Goal: Information Seeking & Learning: Learn about a topic

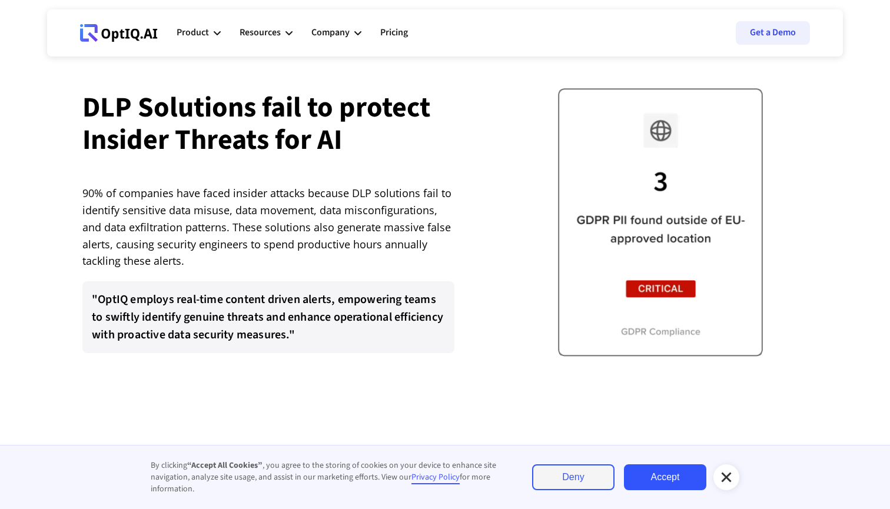
scroll to position [2048, 0]
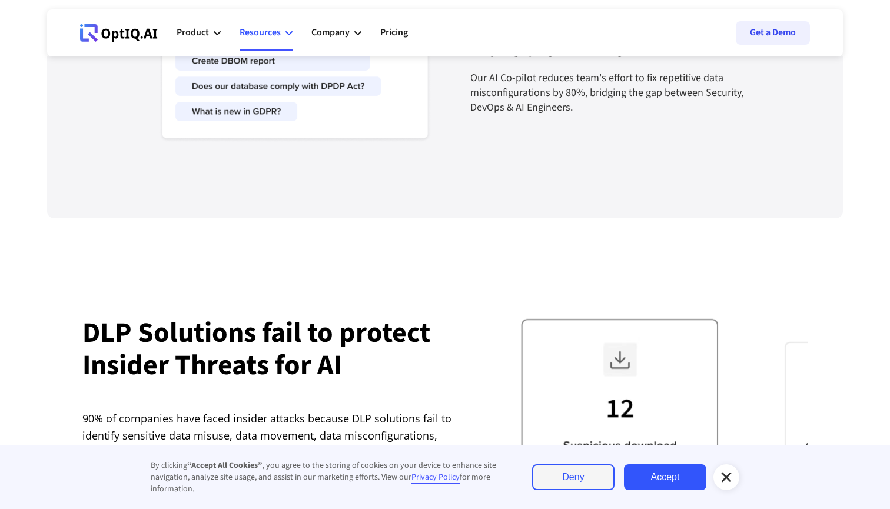
click at [273, 29] on div "Resources" at bounding box center [260, 33] width 41 height 16
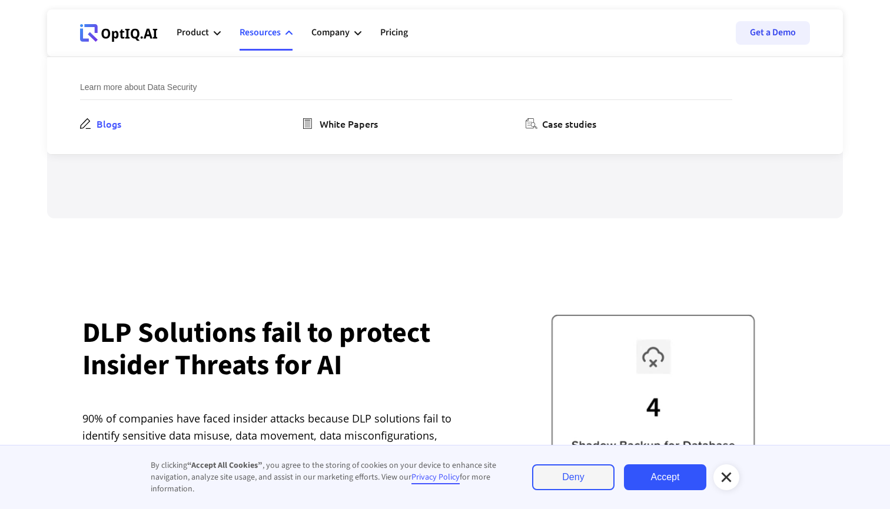
click at [121, 127] on div "Blogs" at bounding box center [109, 124] width 25 height 14
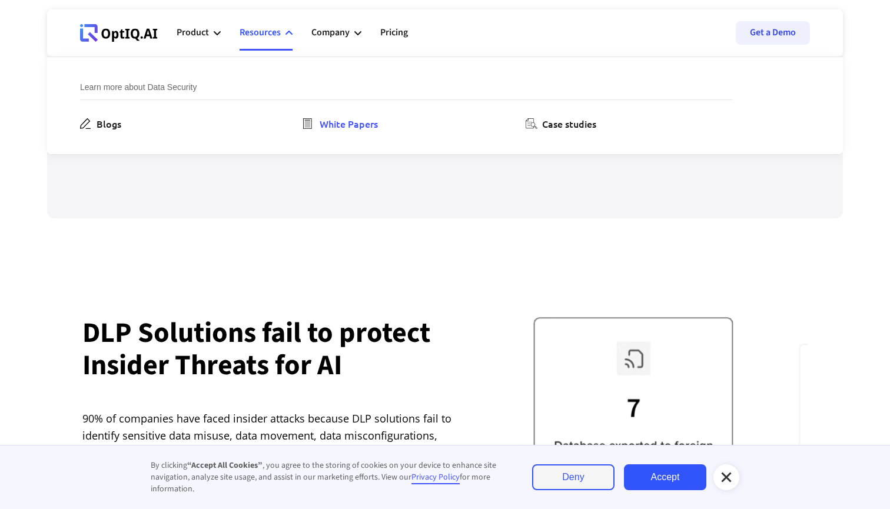
click at [362, 124] on div "White Papers" at bounding box center [349, 124] width 58 height 14
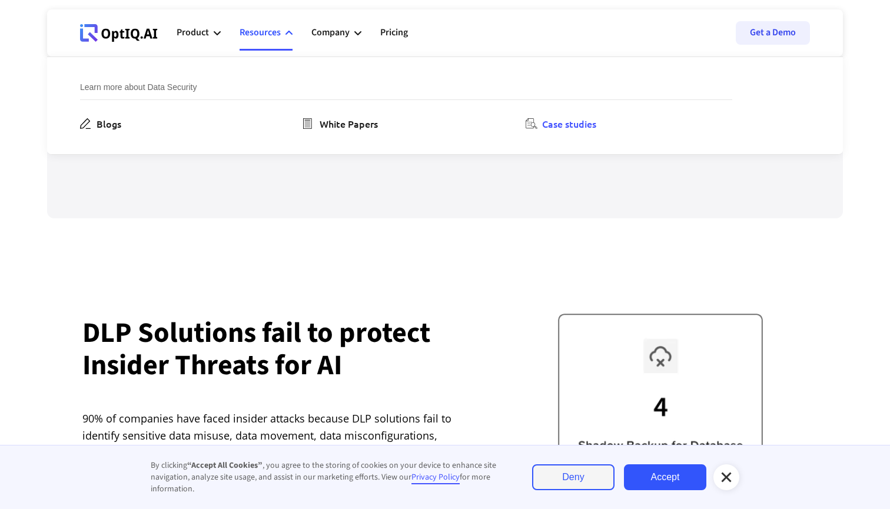
click at [596, 122] on div "Case studies" at bounding box center [569, 124] width 54 height 14
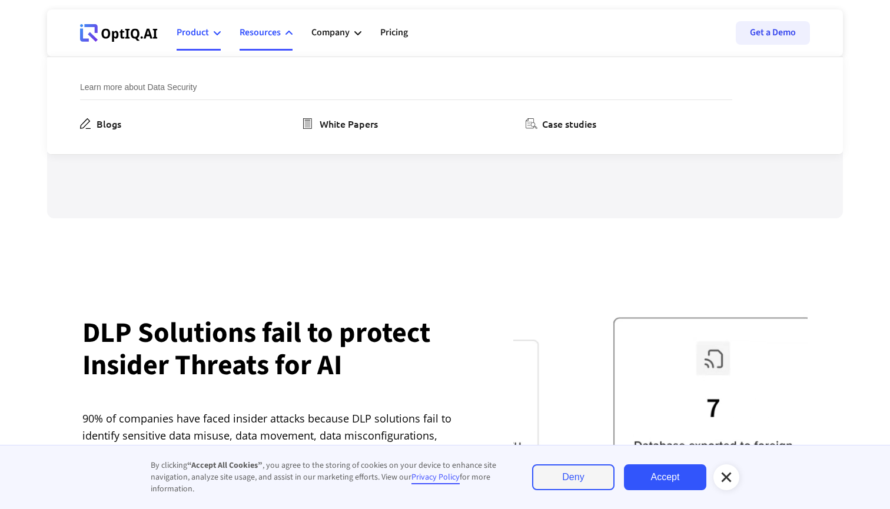
click at [218, 34] on icon at bounding box center [217, 33] width 7 height 4
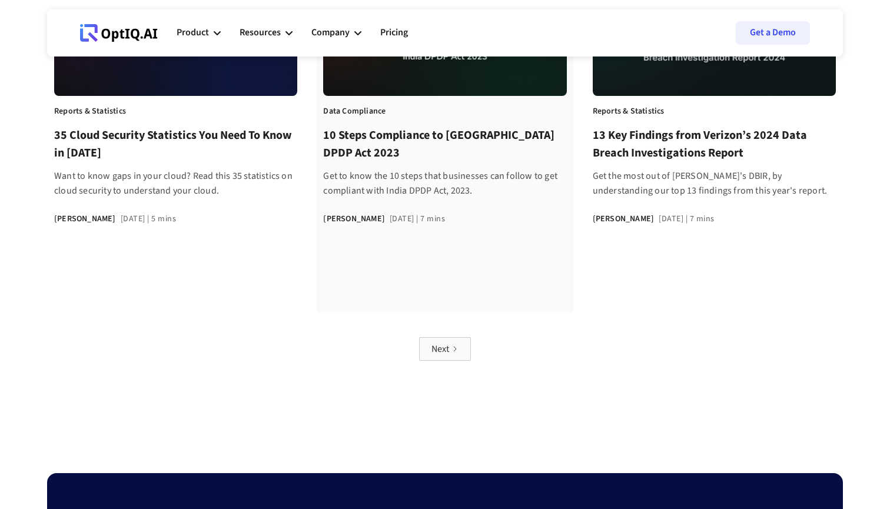
scroll to position [1009, 0]
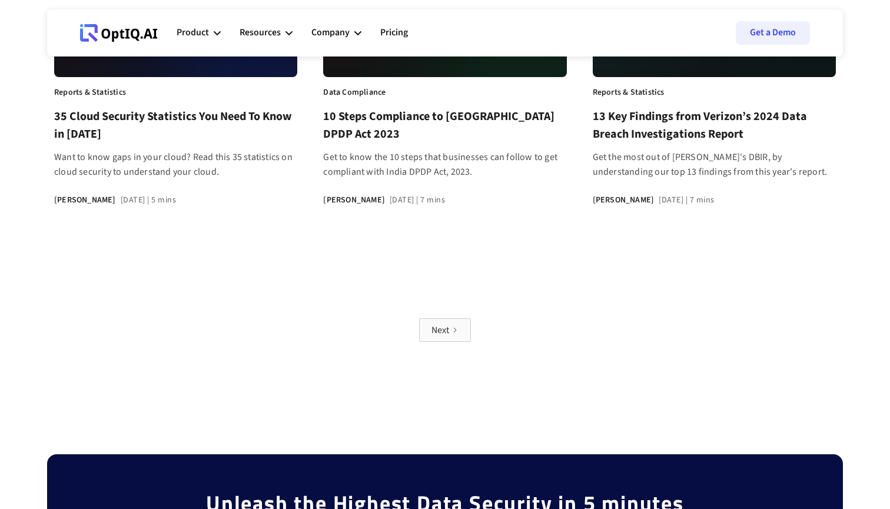
click at [442, 324] on div "Next" at bounding box center [441, 330] width 18 height 12
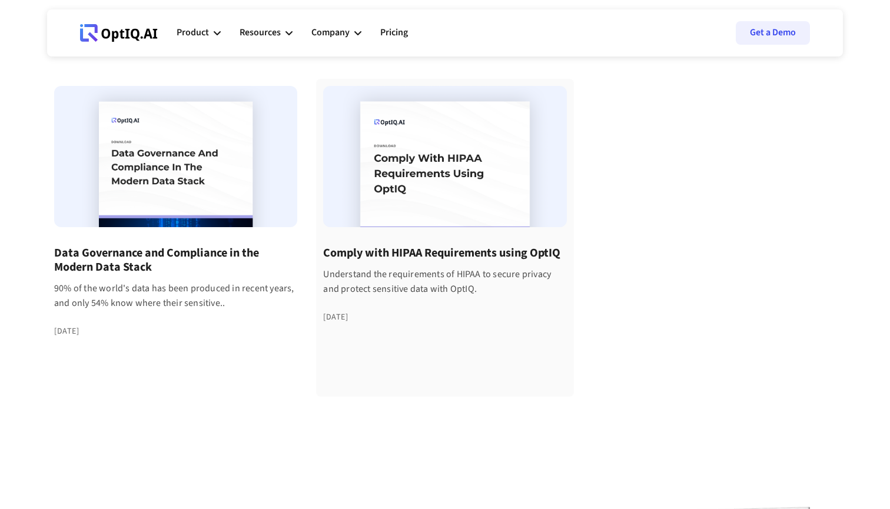
scroll to position [126, 0]
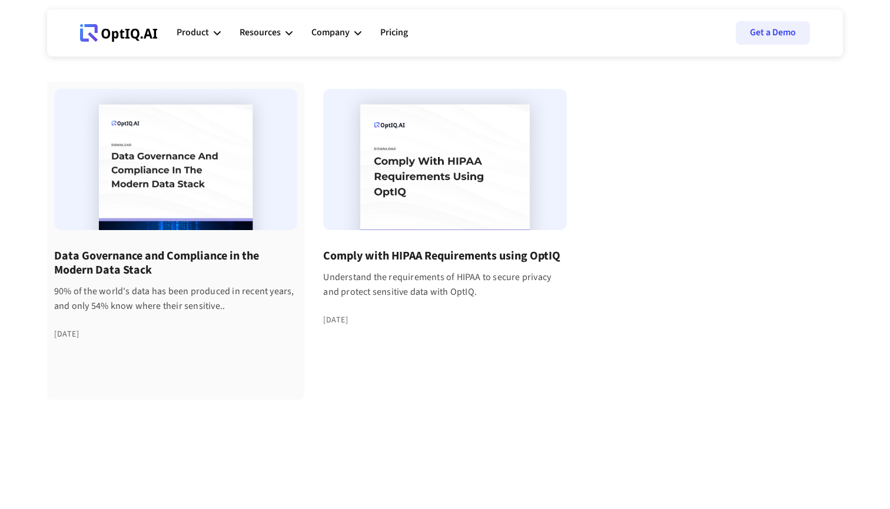
click at [195, 194] on div at bounding box center [175, 159] width 243 height 141
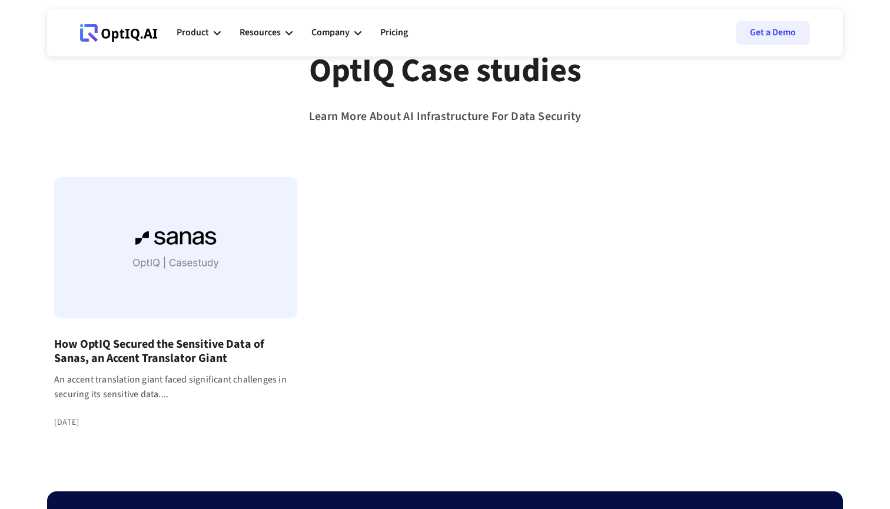
scroll to position [49, 0]
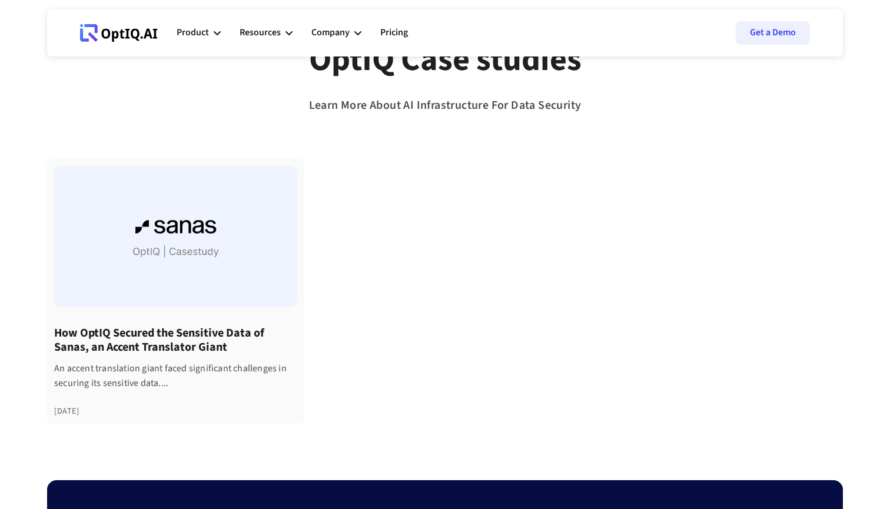
click at [190, 234] on div at bounding box center [175, 236] width 243 height 141
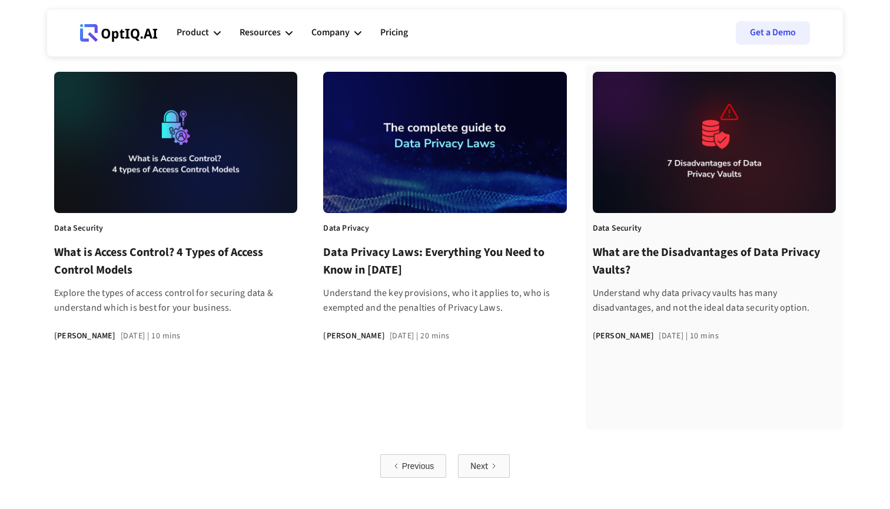
scroll to position [926, 0]
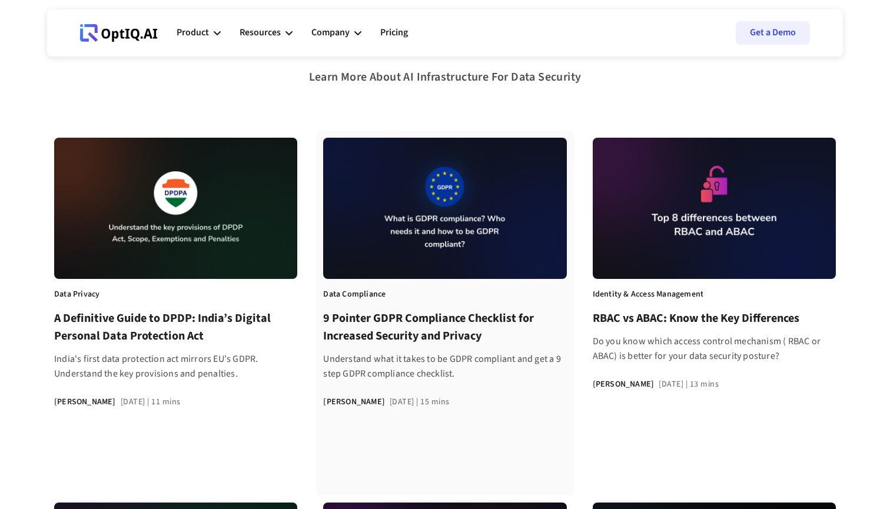
scroll to position [87, 0]
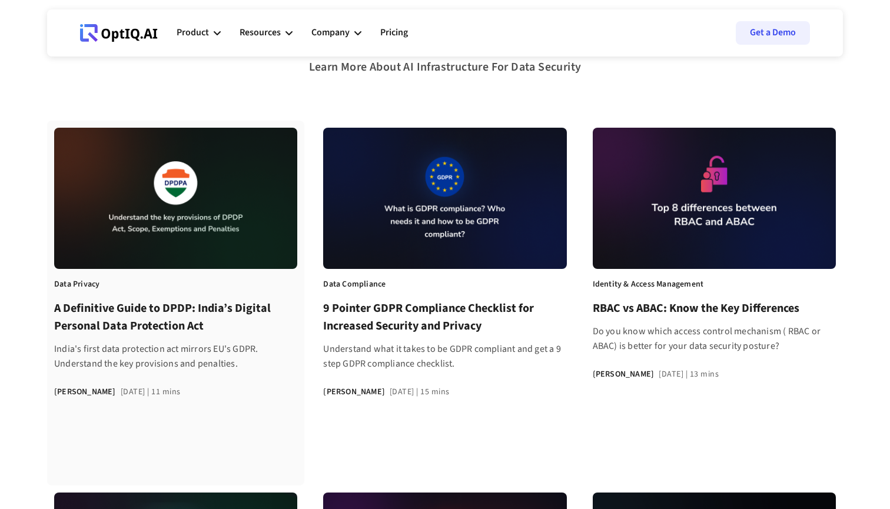
click at [135, 313] on h3 "A Definitive Guide to DPDP: India’s Digital Personal Data Protection Act" at bounding box center [175, 317] width 243 height 35
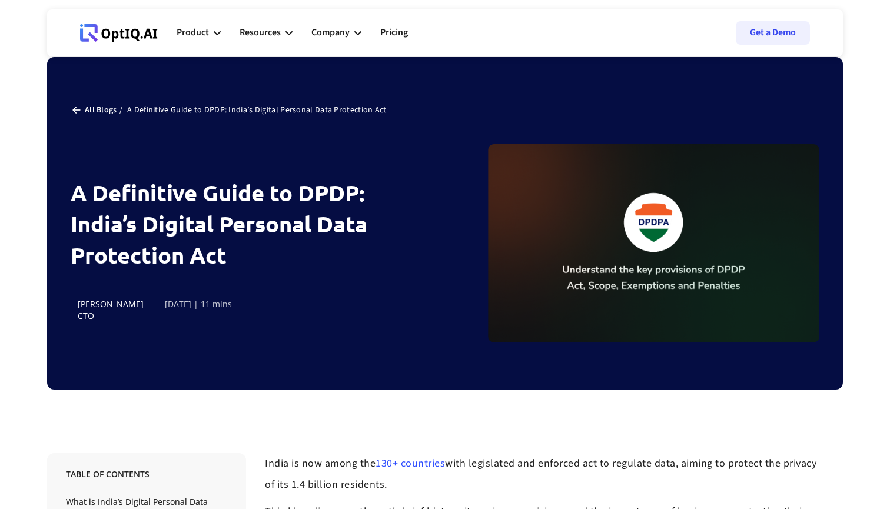
scroll to position [47, 0]
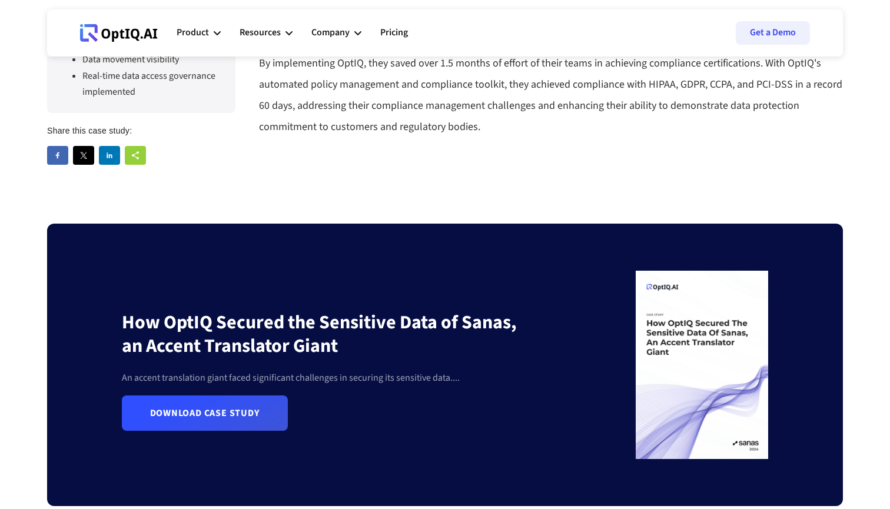
scroll to position [2205, 0]
